Goal: Information Seeking & Learning: Learn about a topic

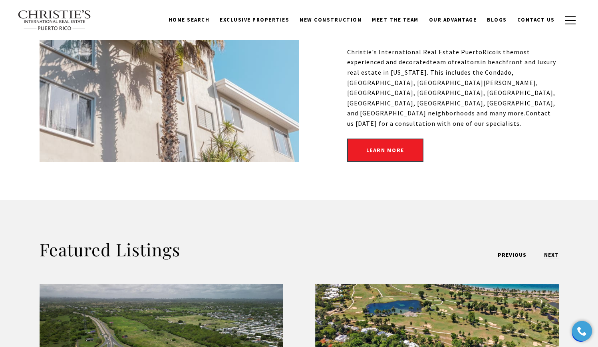
scroll to position [187, 0]
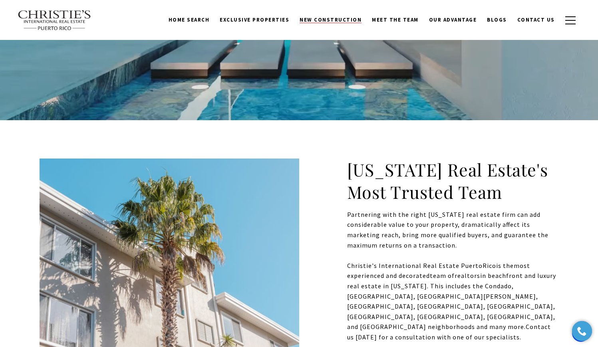
click at [328, 19] on span "New Construction" at bounding box center [330, 19] width 62 height 7
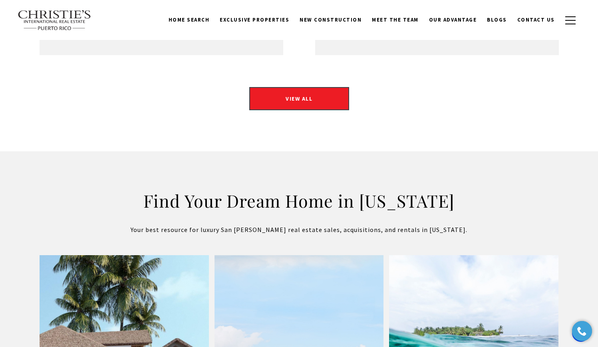
scroll to position [1212, 0]
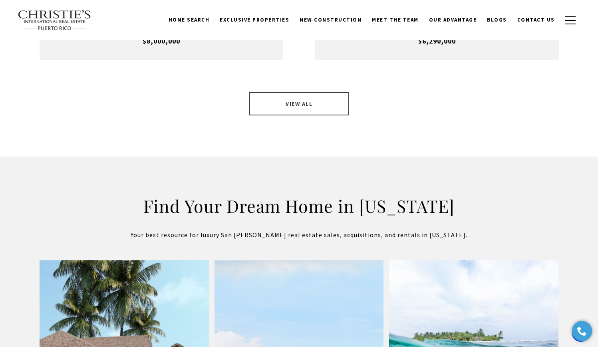
click at [291, 92] on link "VIEW ALL" at bounding box center [299, 103] width 100 height 23
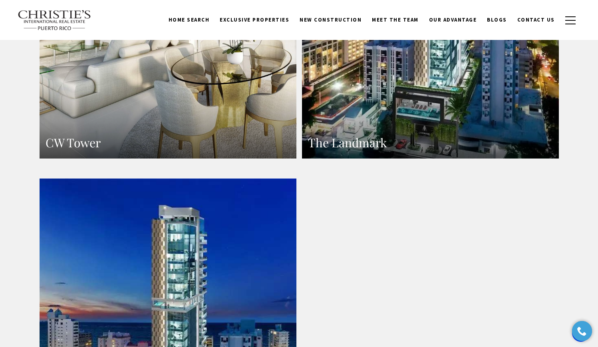
scroll to position [992, 0]
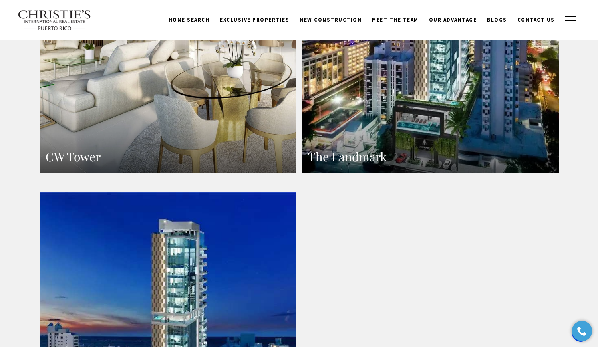
click at [410, 149] on h3 "The Landmark" at bounding box center [430, 157] width 245 height 16
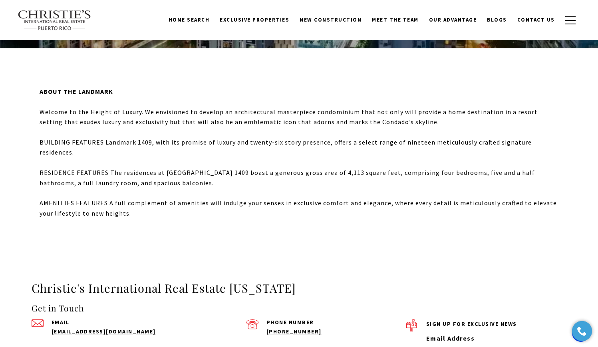
scroll to position [100, 0]
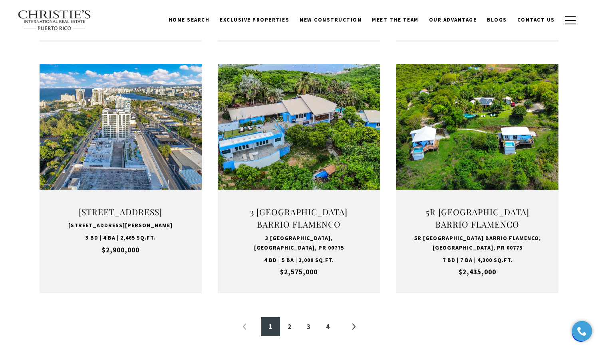
scroll to position [689, 0]
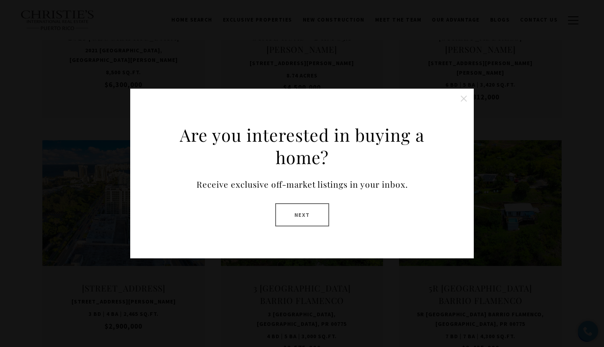
click at [464, 99] on button "Close this option" at bounding box center [463, 99] width 16 height 16
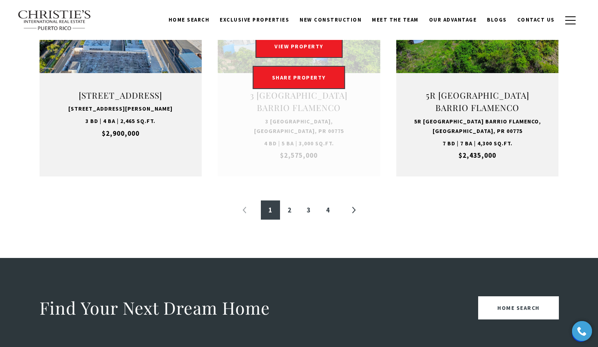
scroll to position [900, 0]
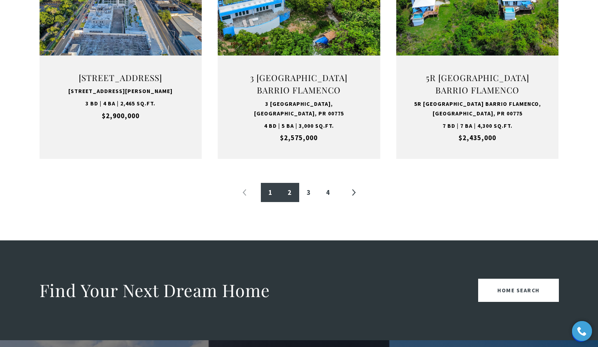
click at [291, 189] on link "2" at bounding box center [289, 192] width 19 height 19
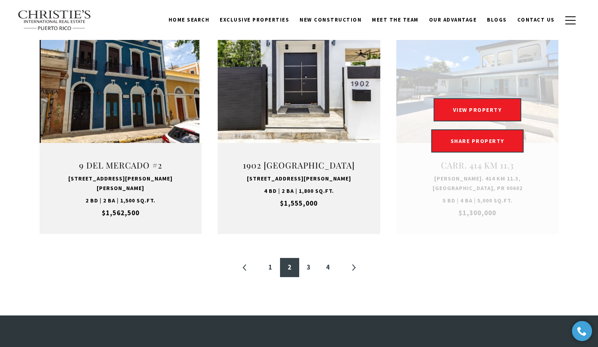
scroll to position [922, 0]
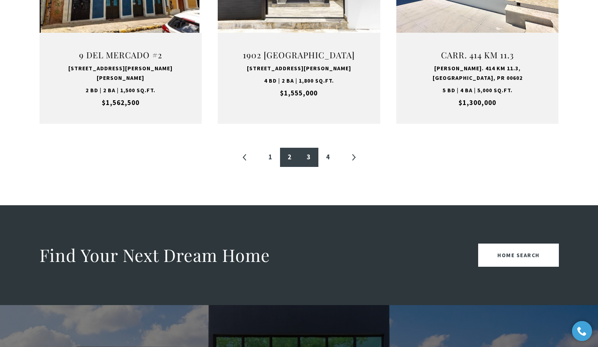
click at [312, 148] on link "3" at bounding box center [308, 157] width 19 height 19
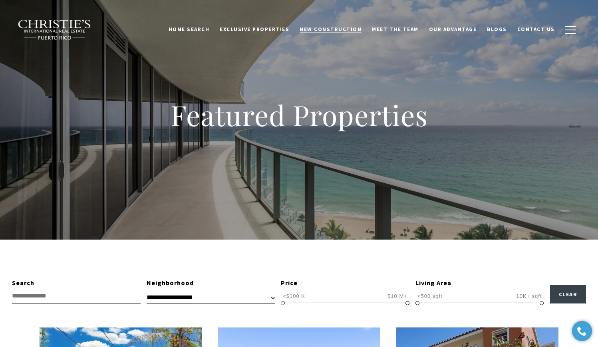
click at [340, 28] on span "New Construction" at bounding box center [330, 29] width 62 height 7
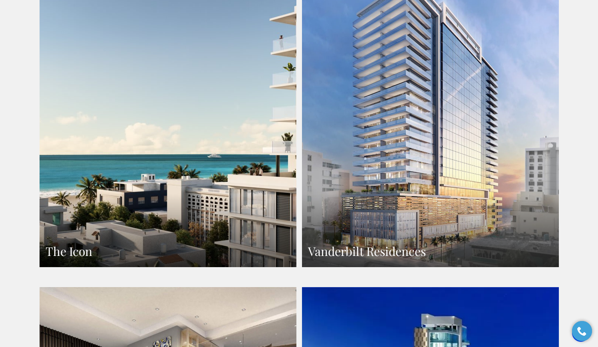
scroll to position [569, 0]
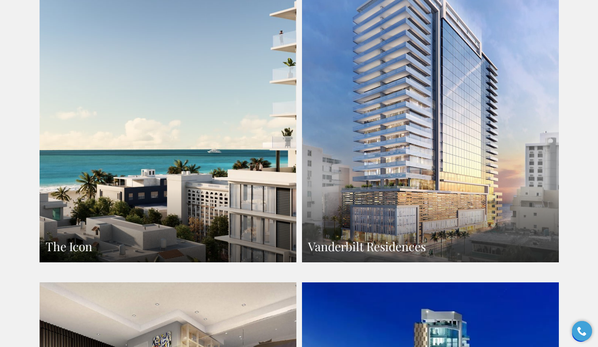
click at [356, 239] on h3 "Vanderbilt Residences" at bounding box center [430, 247] width 245 height 16
click at [158, 124] on link "The Icon" at bounding box center [168, 105] width 257 height 313
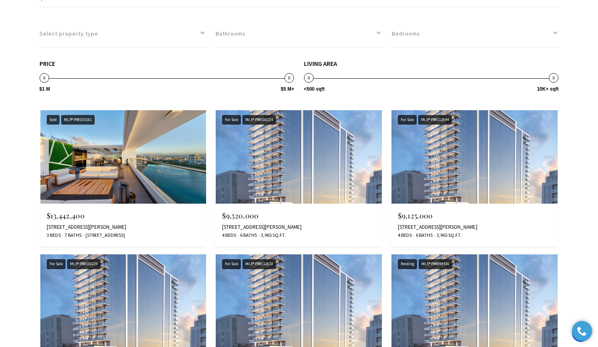
scroll to position [1575, 0]
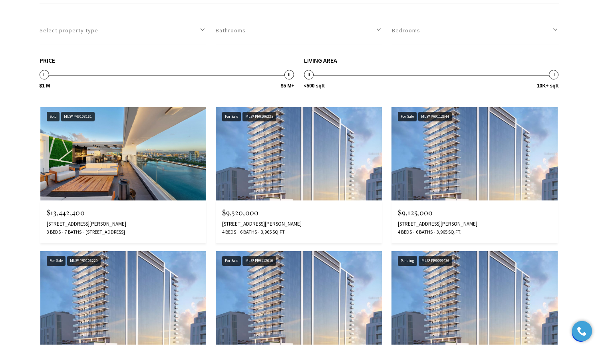
click at [307, 180] on img at bounding box center [299, 153] width 166 height 93
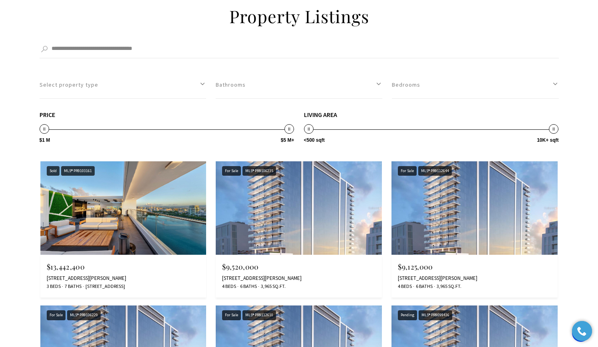
scroll to position [1525, 0]
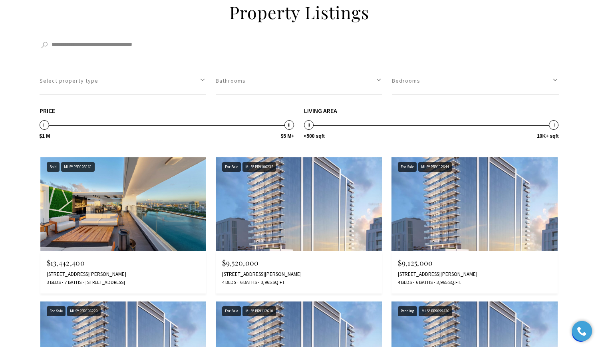
click at [142, 212] on img at bounding box center [123, 203] width 166 height 93
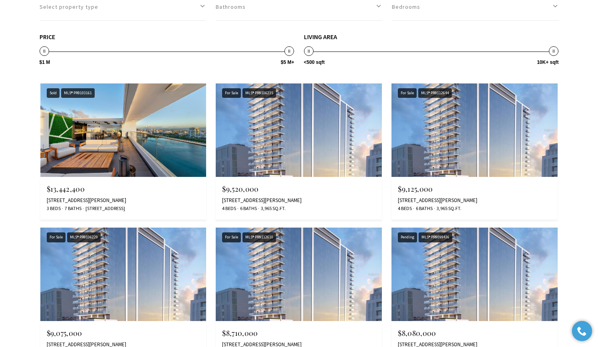
scroll to position [1602, 0]
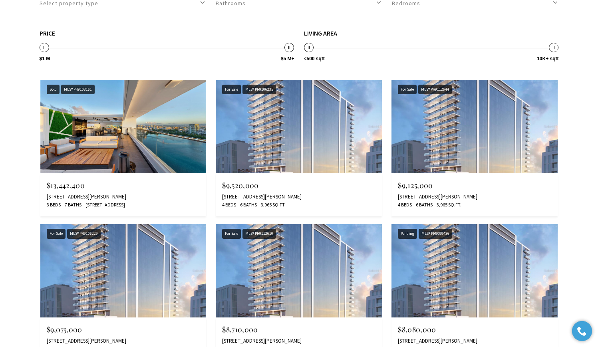
click at [289, 131] on img at bounding box center [299, 126] width 166 height 93
click at [453, 124] on img at bounding box center [474, 126] width 166 height 93
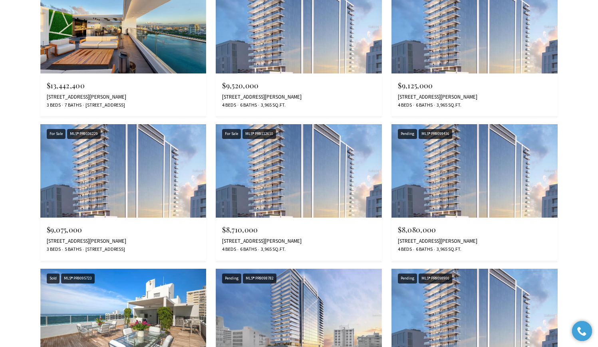
scroll to position [1832, 0]
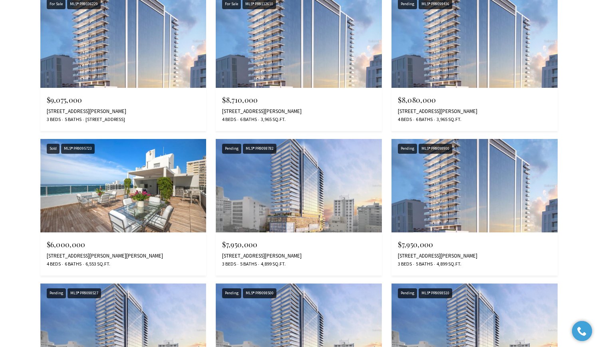
click at [140, 204] on img at bounding box center [123, 185] width 166 height 93
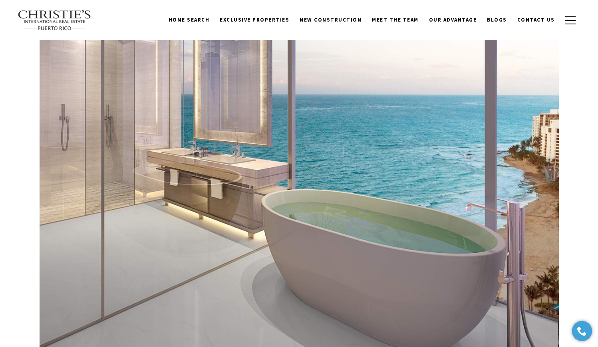
scroll to position [829, 0]
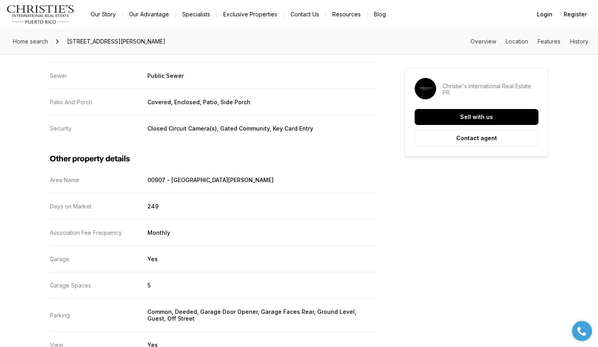
scroll to position [1190, 0]
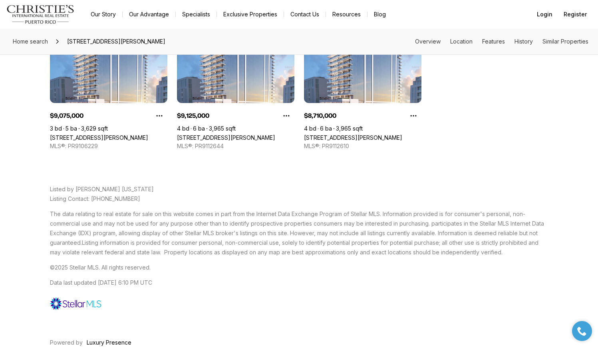
scroll to position [1876, 0]
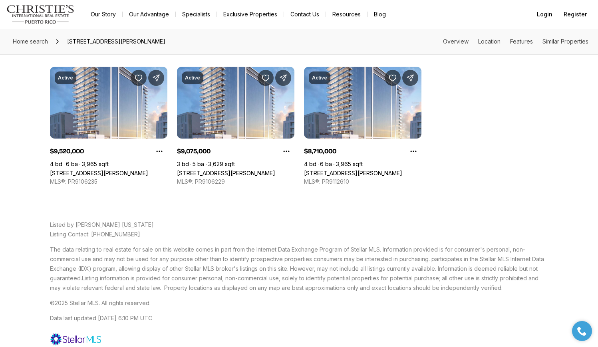
scroll to position [1847, 0]
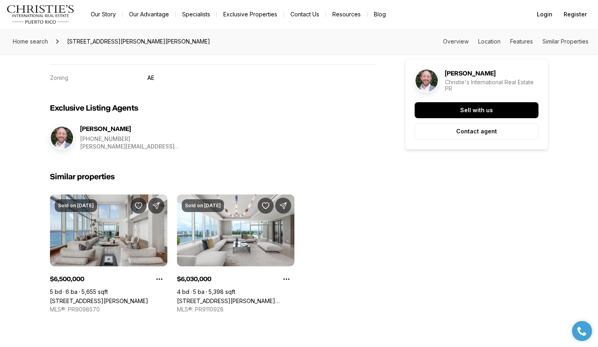
scroll to position [1569, 0]
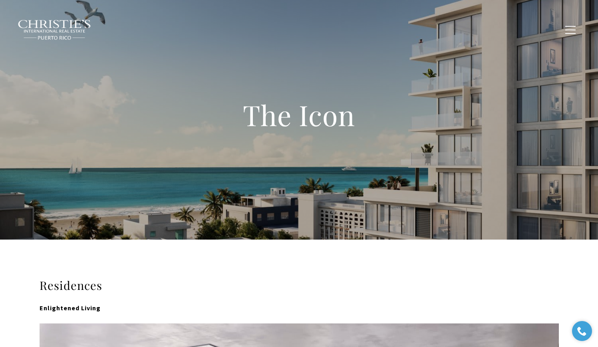
type input "**********"
type input "*********"
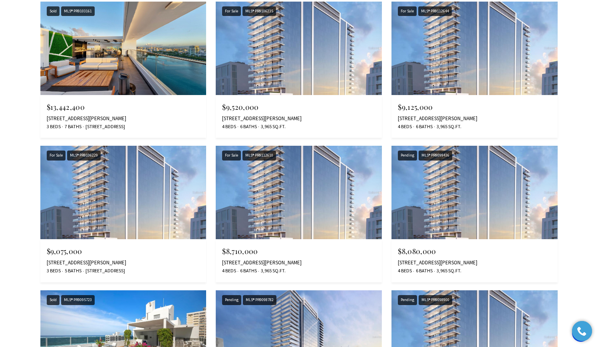
scroll to position [4524, 0]
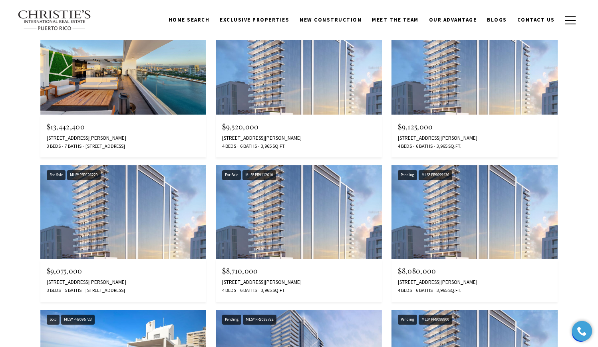
click at [158, 98] on img at bounding box center [123, 67] width 166 height 93
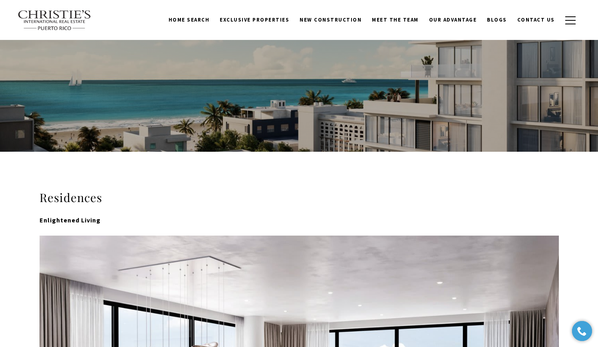
scroll to position [0, 0]
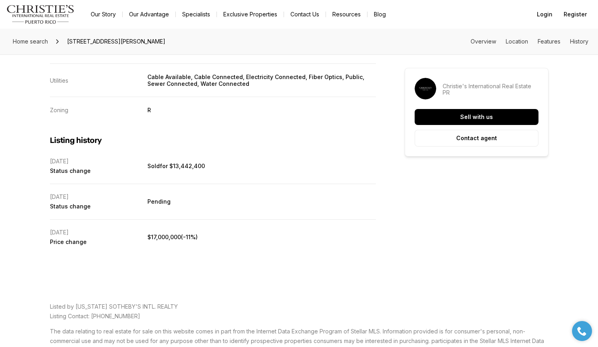
scroll to position [1896, 0]
